Goal: Task Accomplishment & Management: Use online tool/utility

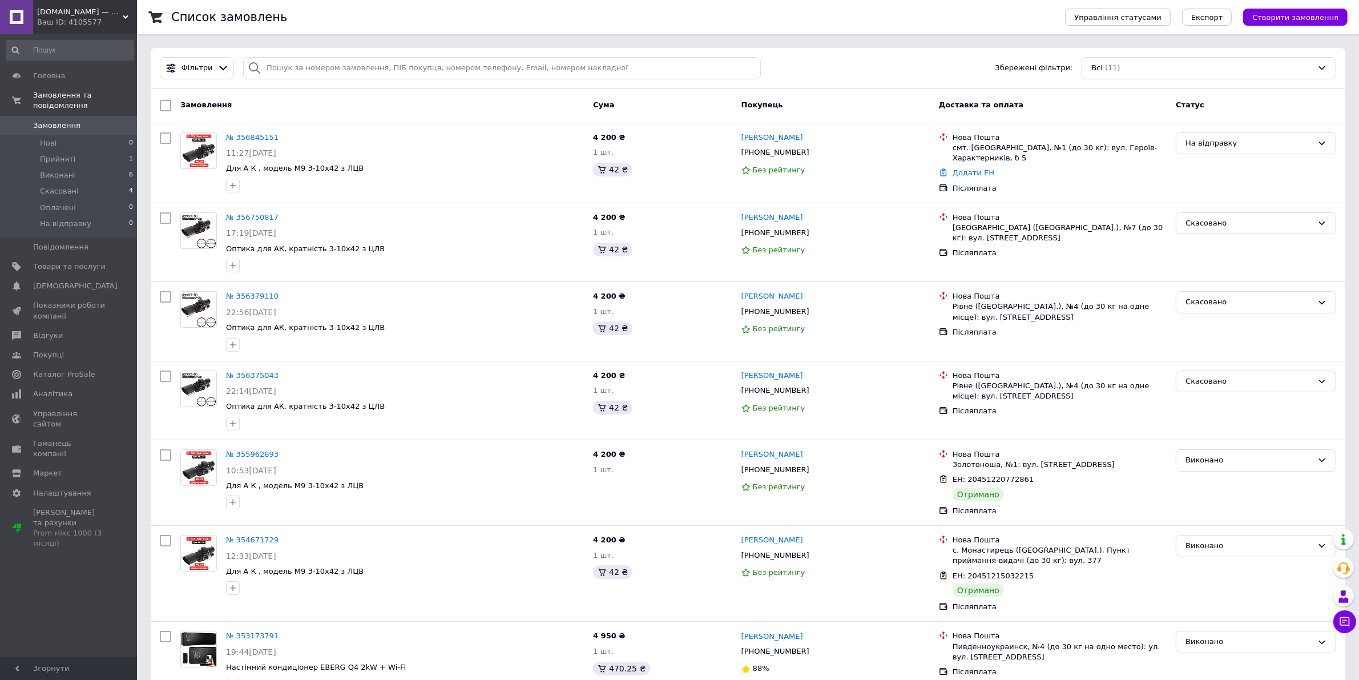
click at [602, 21] on div "Список замовлень" at bounding box center [606, 17] width 871 height 34
click at [982, 173] on link "Додати ЕН" at bounding box center [973, 172] width 42 height 9
click at [903, 225] on input "Добавить ЕН" at bounding box center [902, 219] width 153 height 23
paste input "20451225327948"
type input "20451225327948"
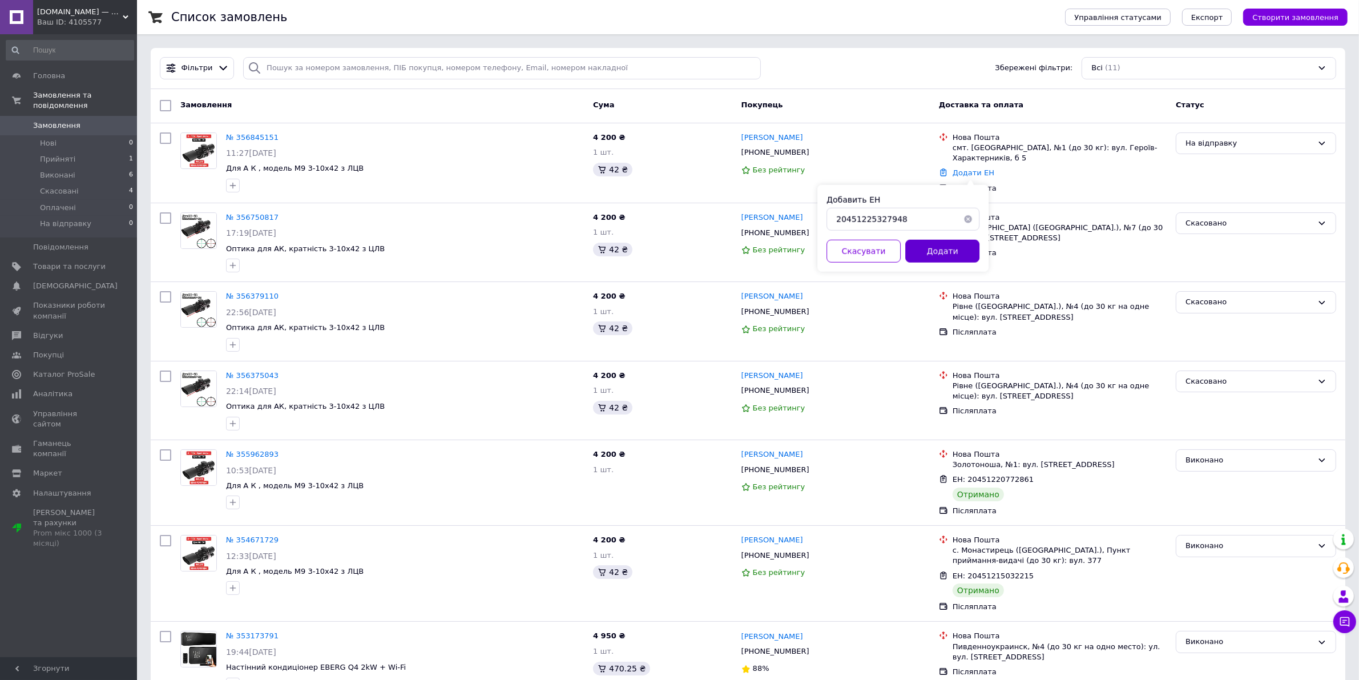
click at [936, 251] on button "Додати" at bounding box center [942, 251] width 74 height 23
